Goal: Task Accomplishment & Management: Use online tool/utility

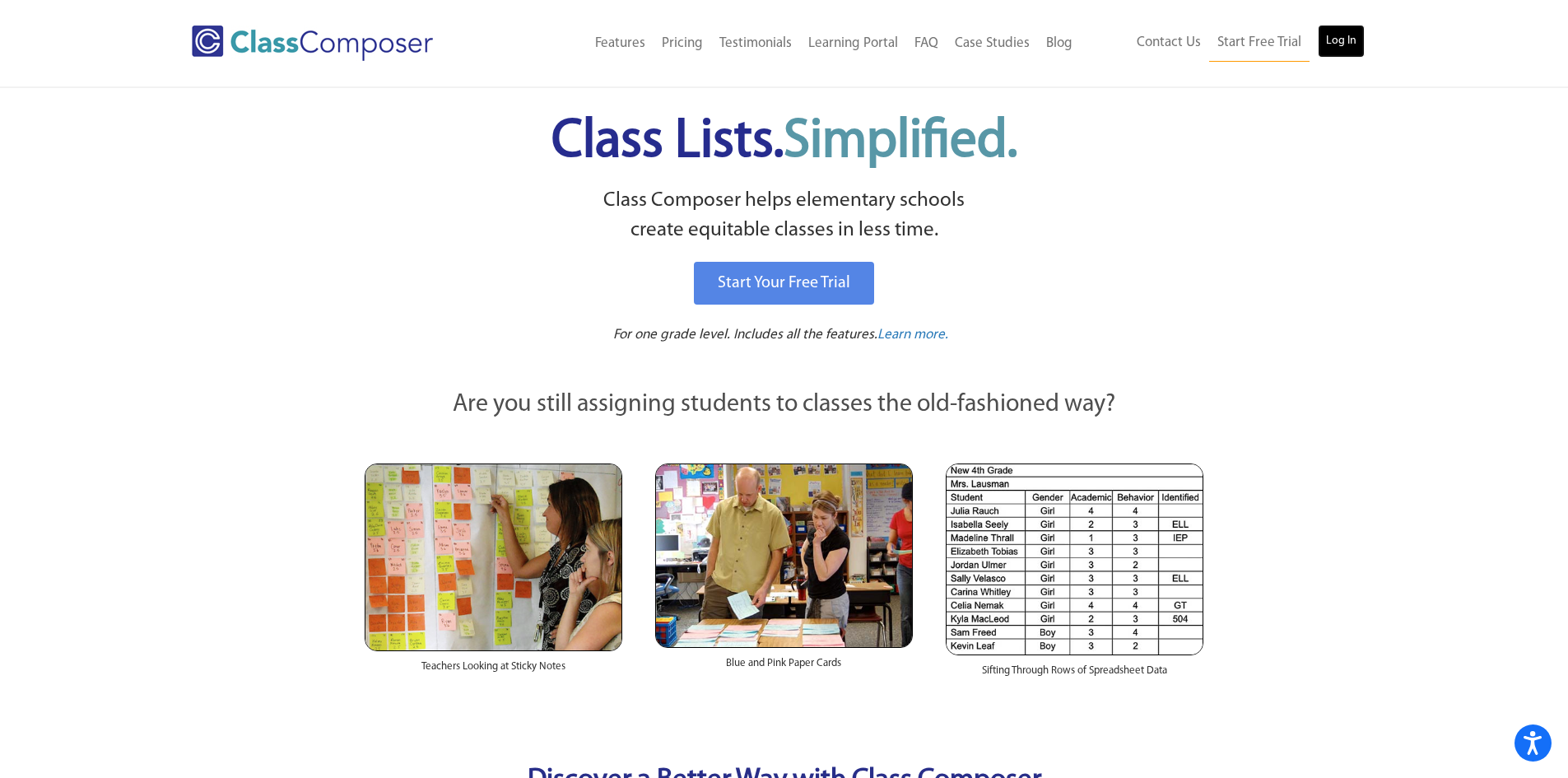
click at [1326, 50] on link "Log In" at bounding box center [1341, 41] width 47 height 33
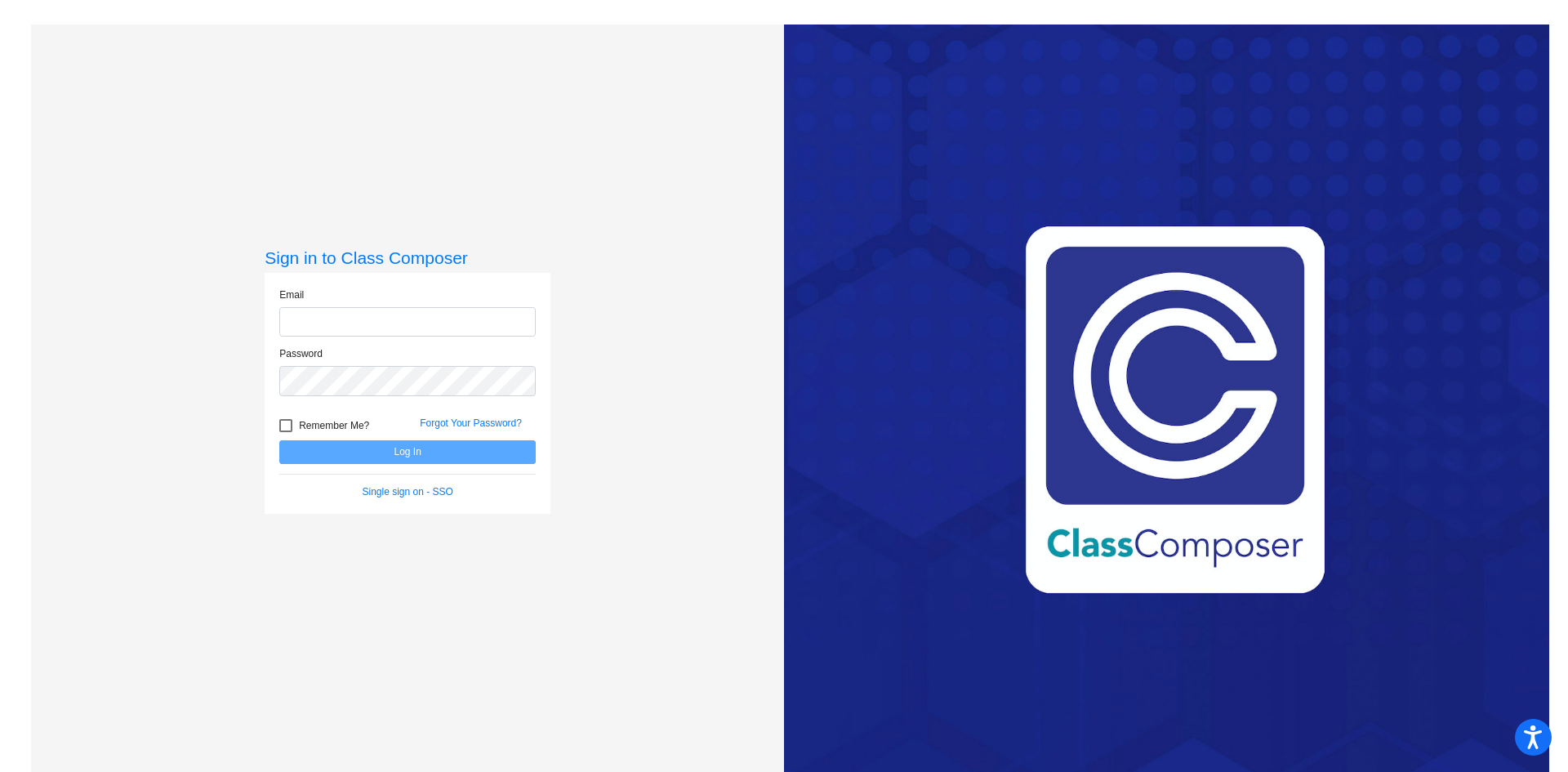
type input "ndouba@cherrycreekschools.org"
click at [438, 458] on button "Log In" at bounding box center [408, 452] width 256 height 24
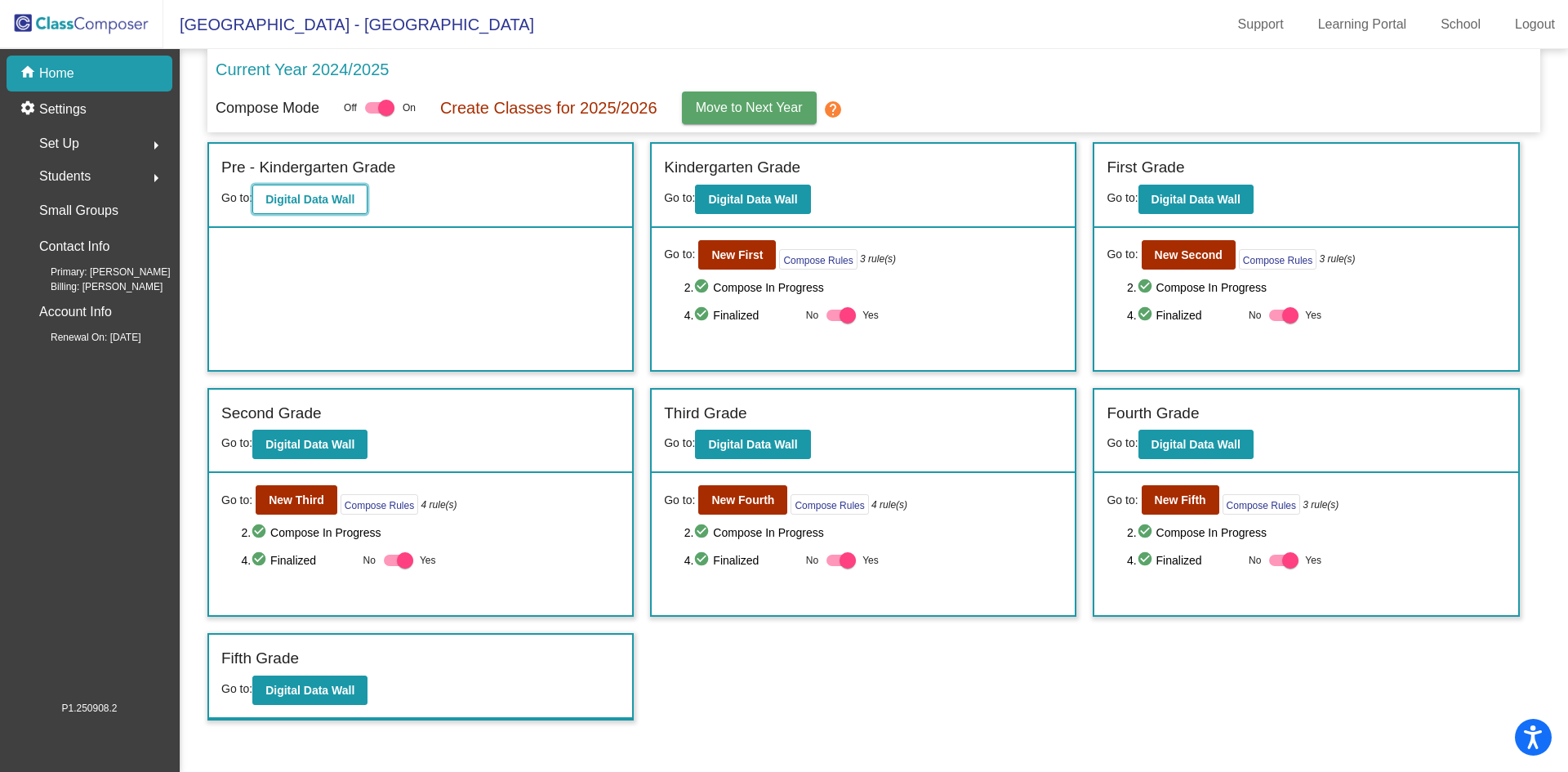
click at [301, 194] on b "Digital Data Wall" at bounding box center [310, 199] width 89 height 13
